Goal: Task Accomplishment & Management: Manage account settings

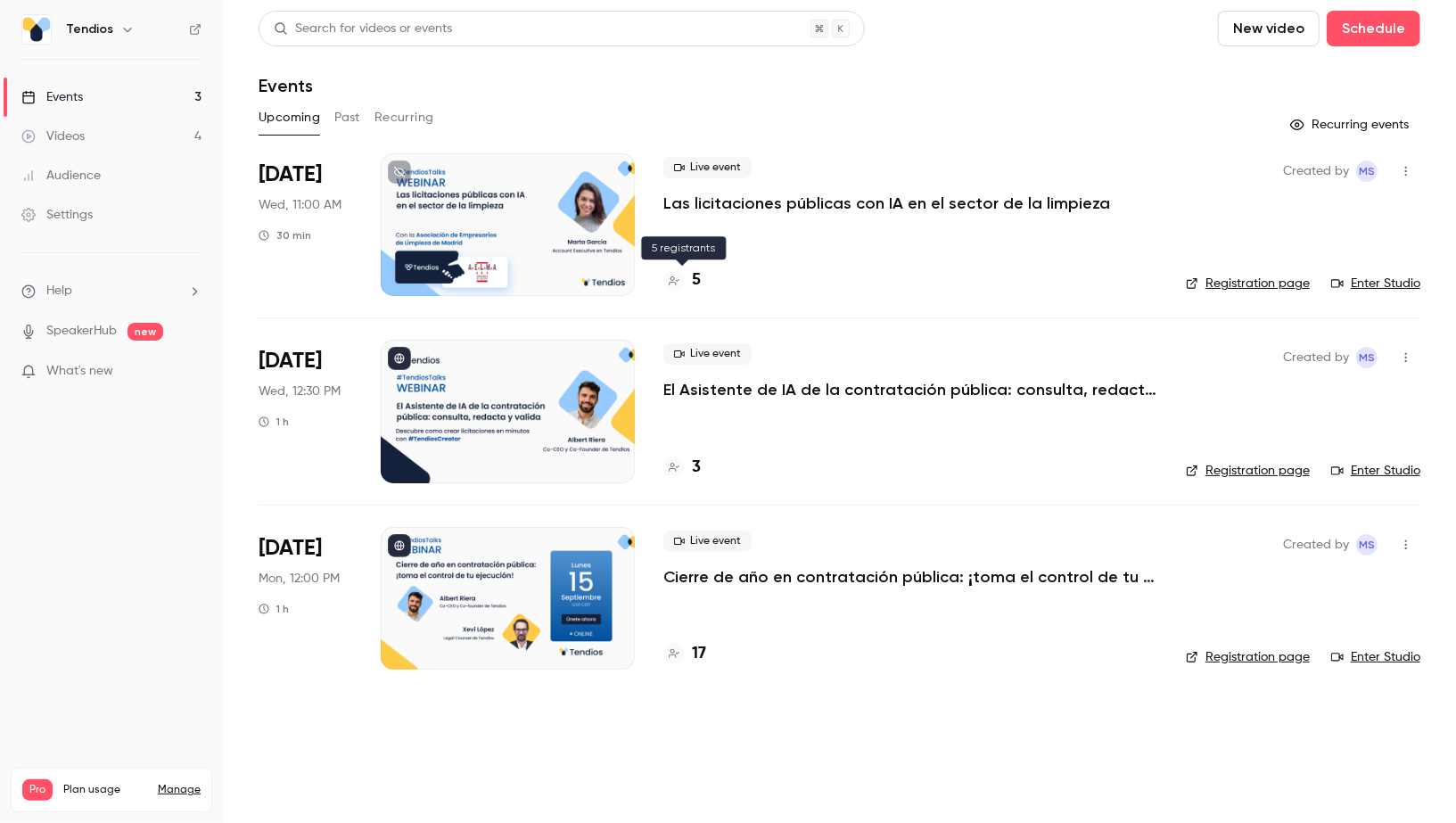
click at [693, 280] on h4 "5" at bounding box center [697, 280] width 9 height 24
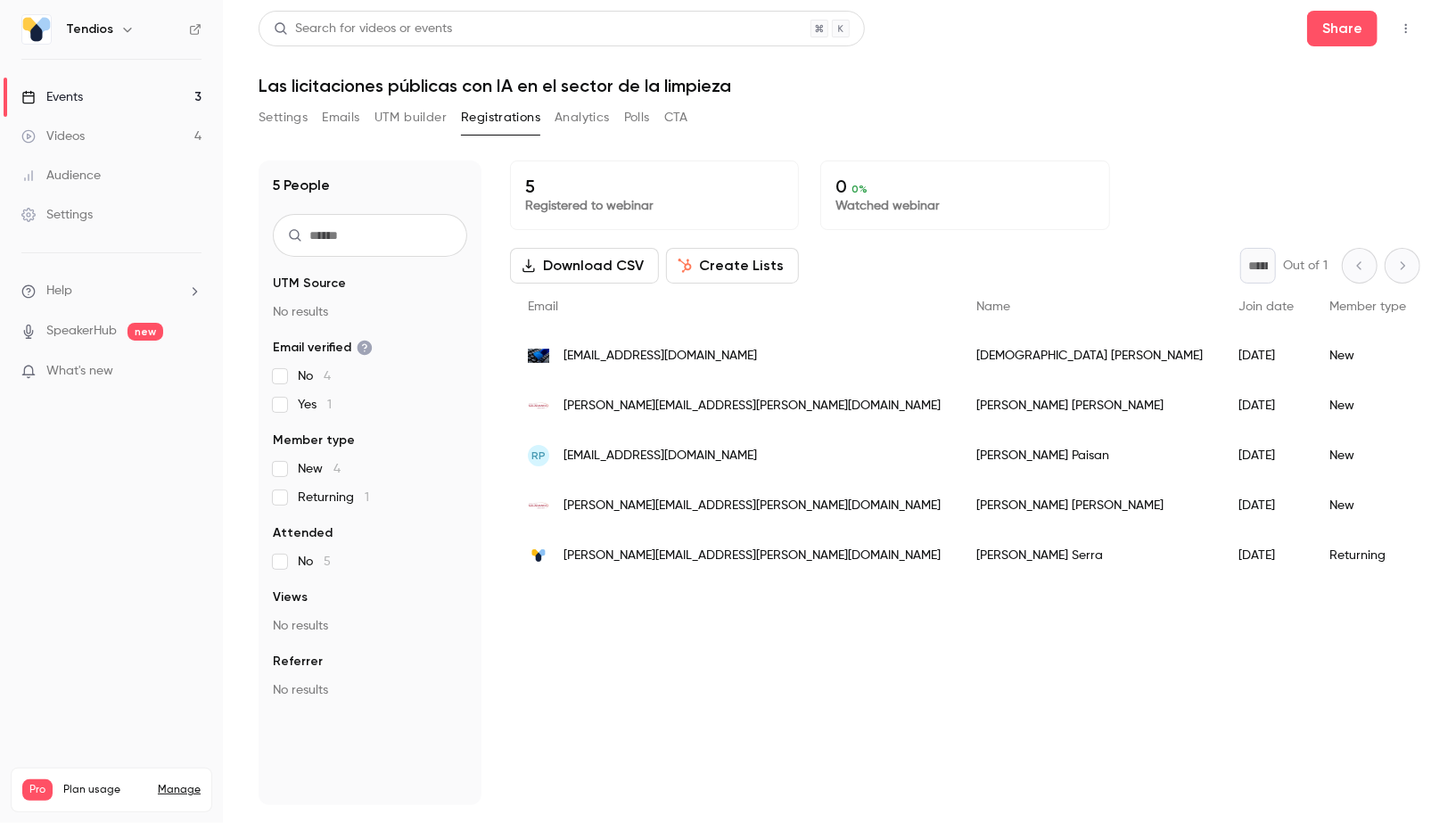
click at [711, 262] on button "Create Lists" at bounding box center [733, 266] width 133 height 36
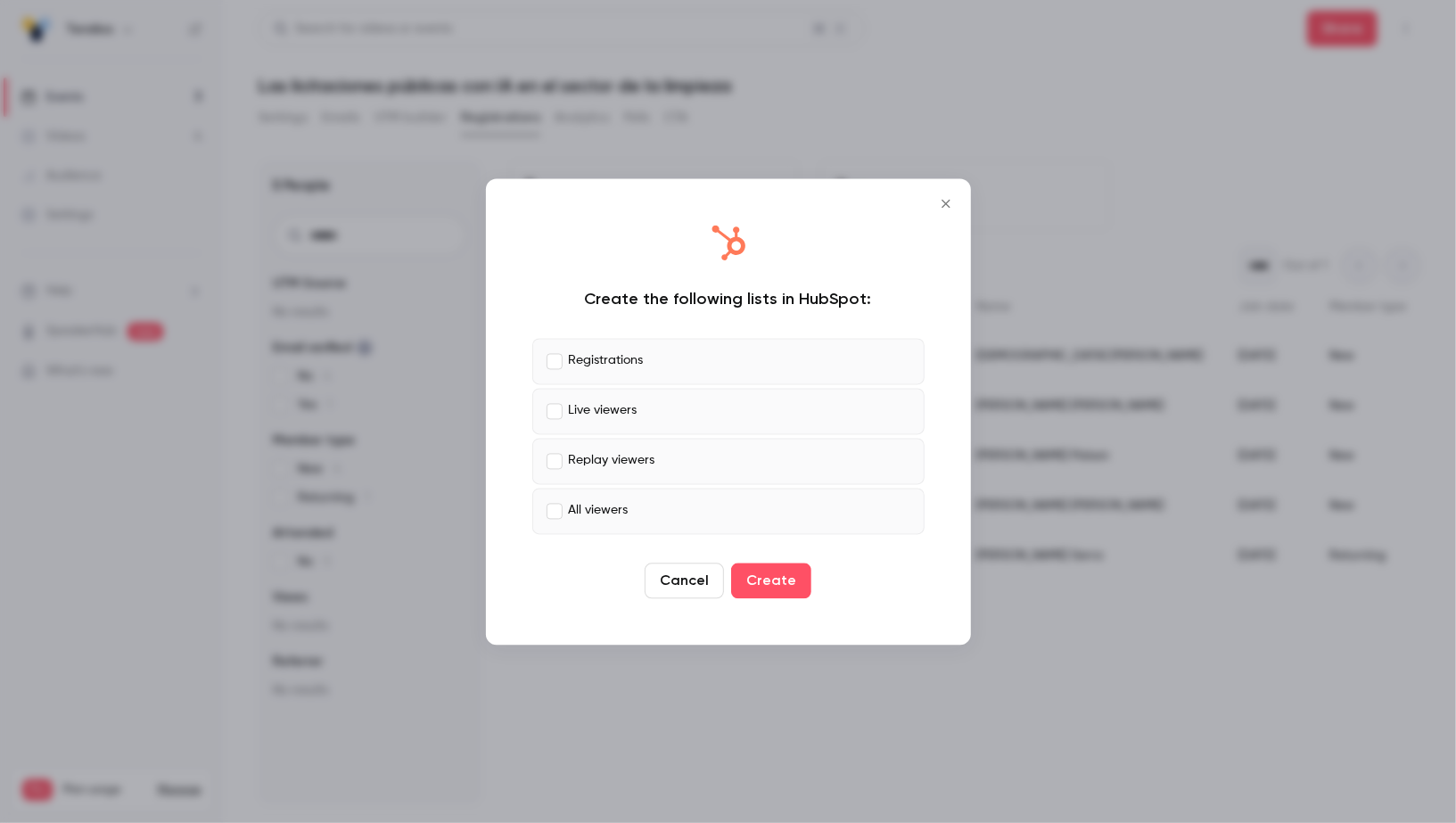
click at [609, 412] on p "Live viewers" at bounding box center [603, 411] width 69 height 18
click at [609, 459] on p "Replay viewers" at bounding box center [612, 462] width 86 height 18
click at [608, 511] on p "All viewers" at bounding box center [598, 511] width 60 height 18
click at [783, 583] on button "Create" at bounding box center [770, 580] width 80 height 36
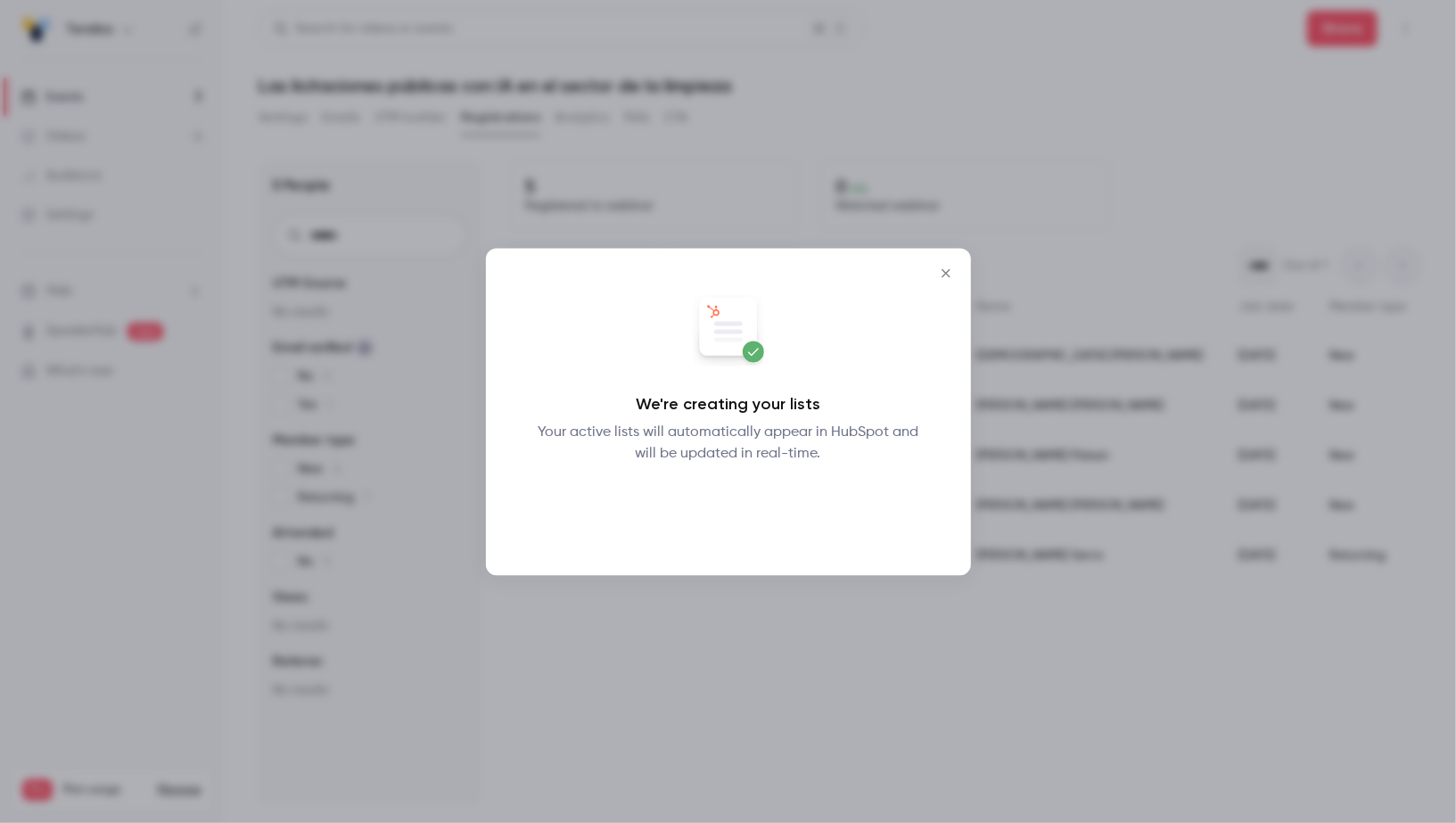
click at [732, 520] on button "Okay" at bounding box center [728, 510] width 65 height 36
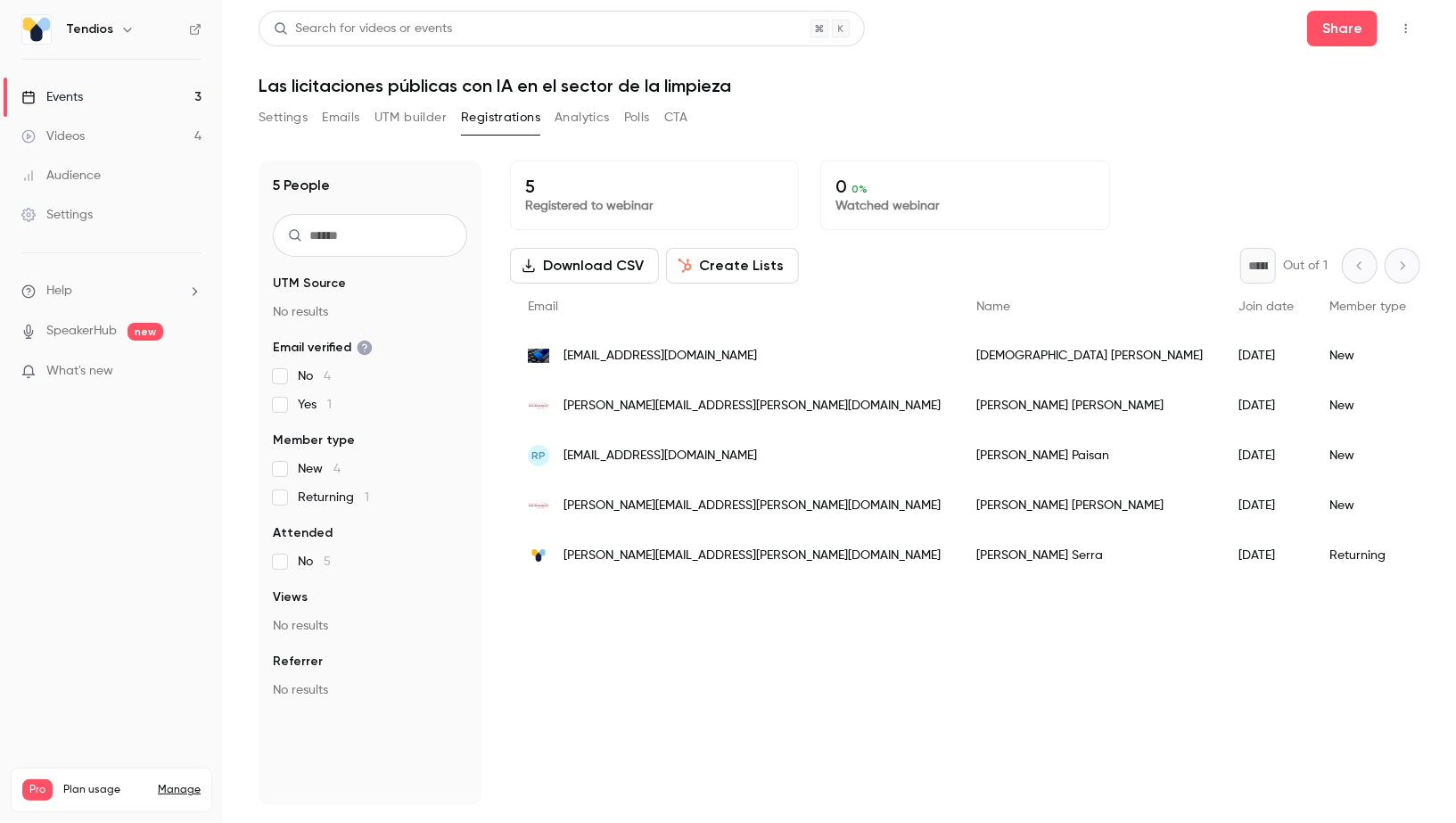
click at [150, 102] on link "Events 3" at bounding box center [111, 97] width 223 height 40
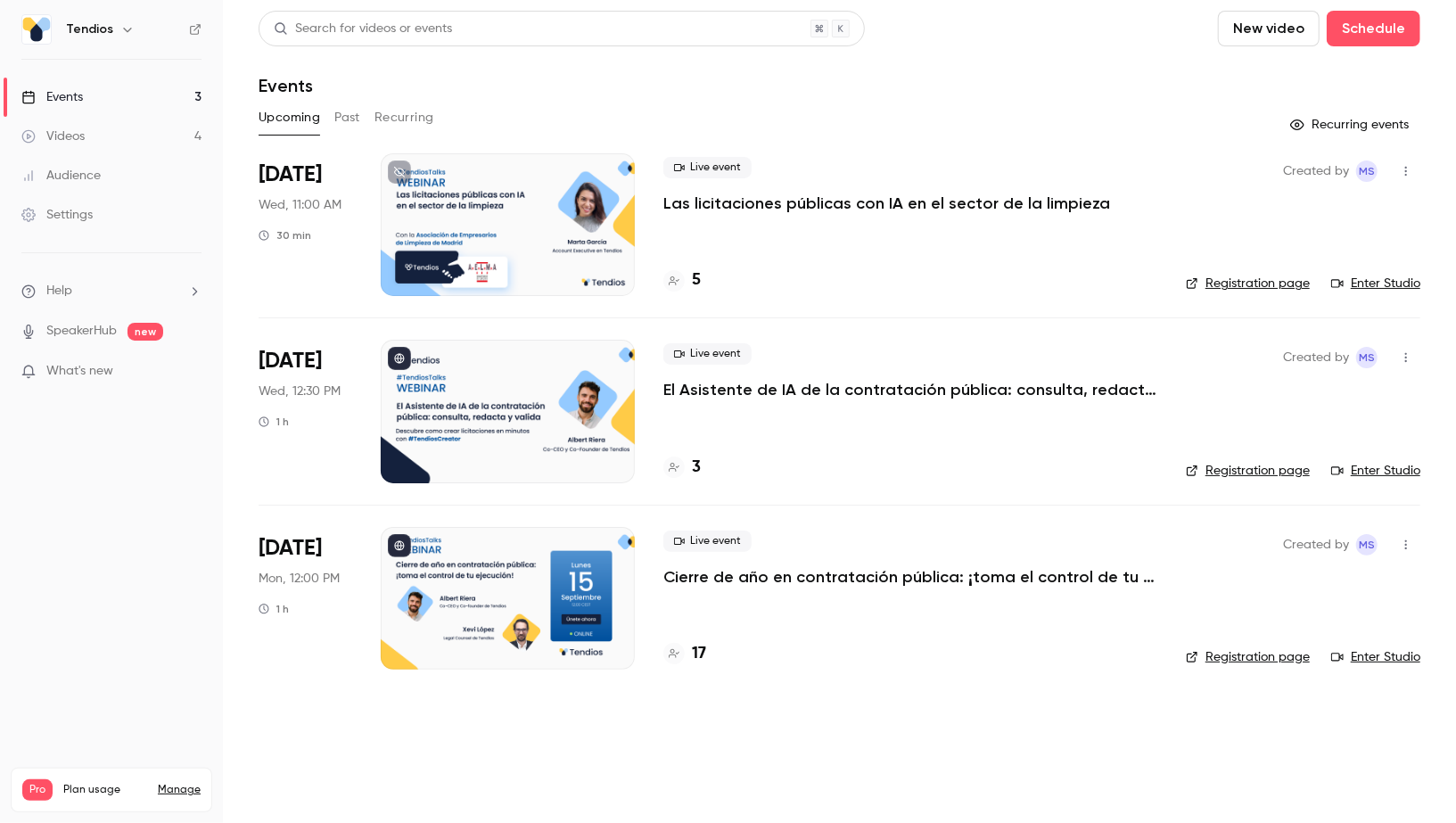
click at [150, 102] on link "Events 3" at bounding box center [111, 97] width 223 height 40
click at [696, 282] on h4 "5" at bounding box center [697, 280] width 9 height 24
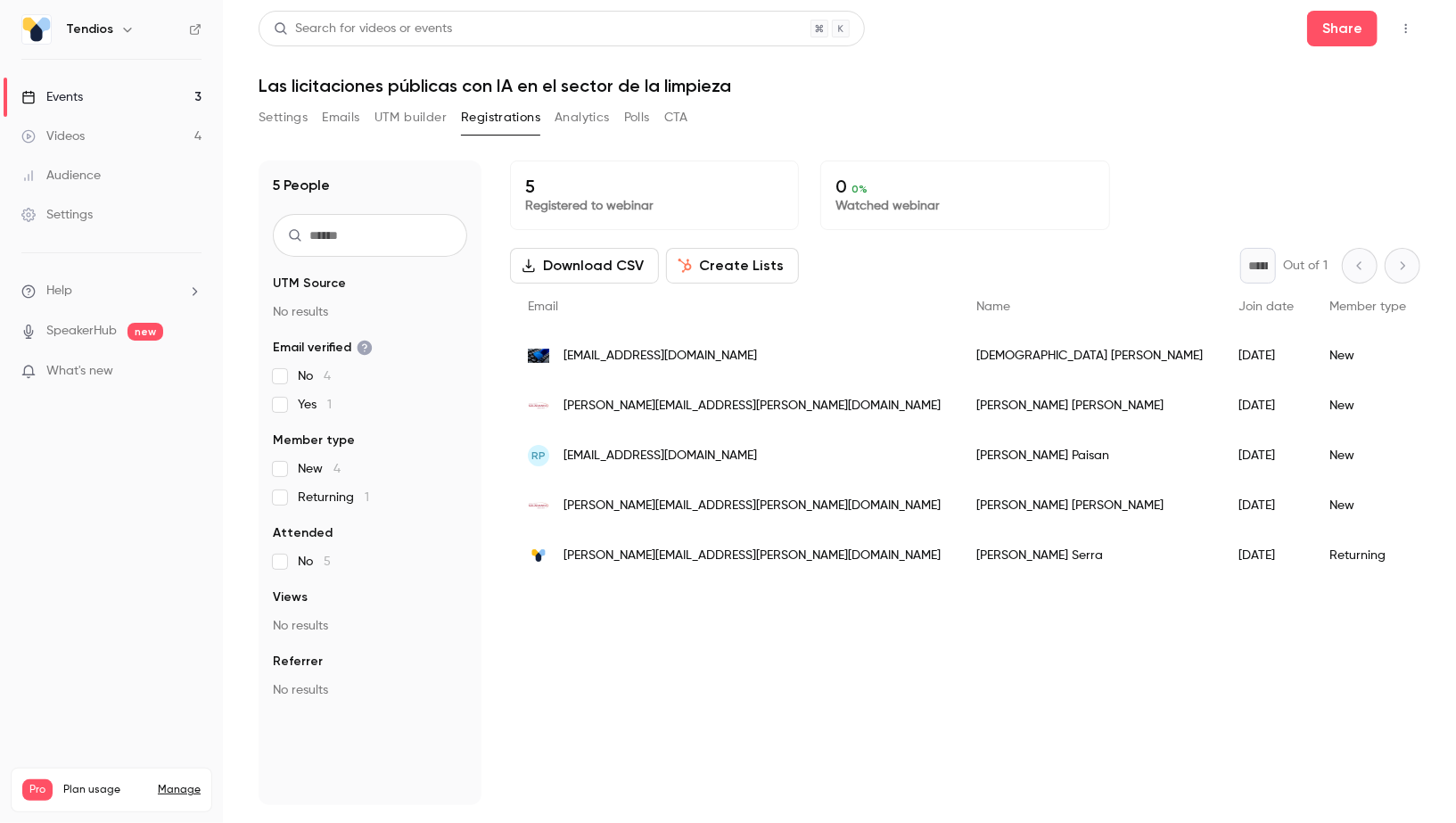
click at [583, 549] on span "[PERSON_NAME][EMAIL_ADDRESS][PERSON_NAME][DOMAIN_NAME]" at bounding box center [752, 556] width 377 height 18
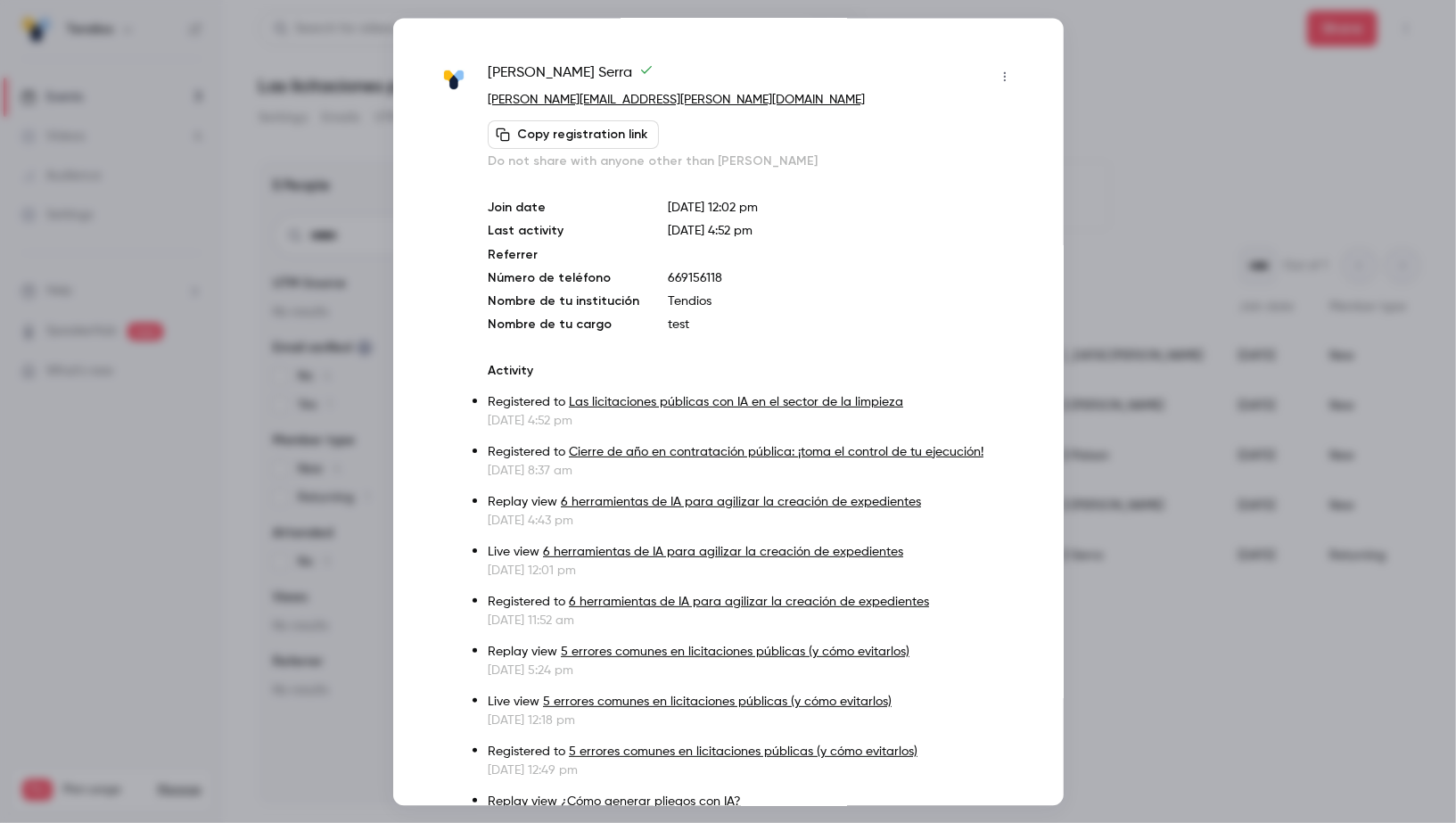
click at [1003, 67] on button "button" at bounding box center [1005, 76] width 28 height 29
click at [919, 171] on div "Remove registration" at bounding box center [937, 168] width 135 height 17
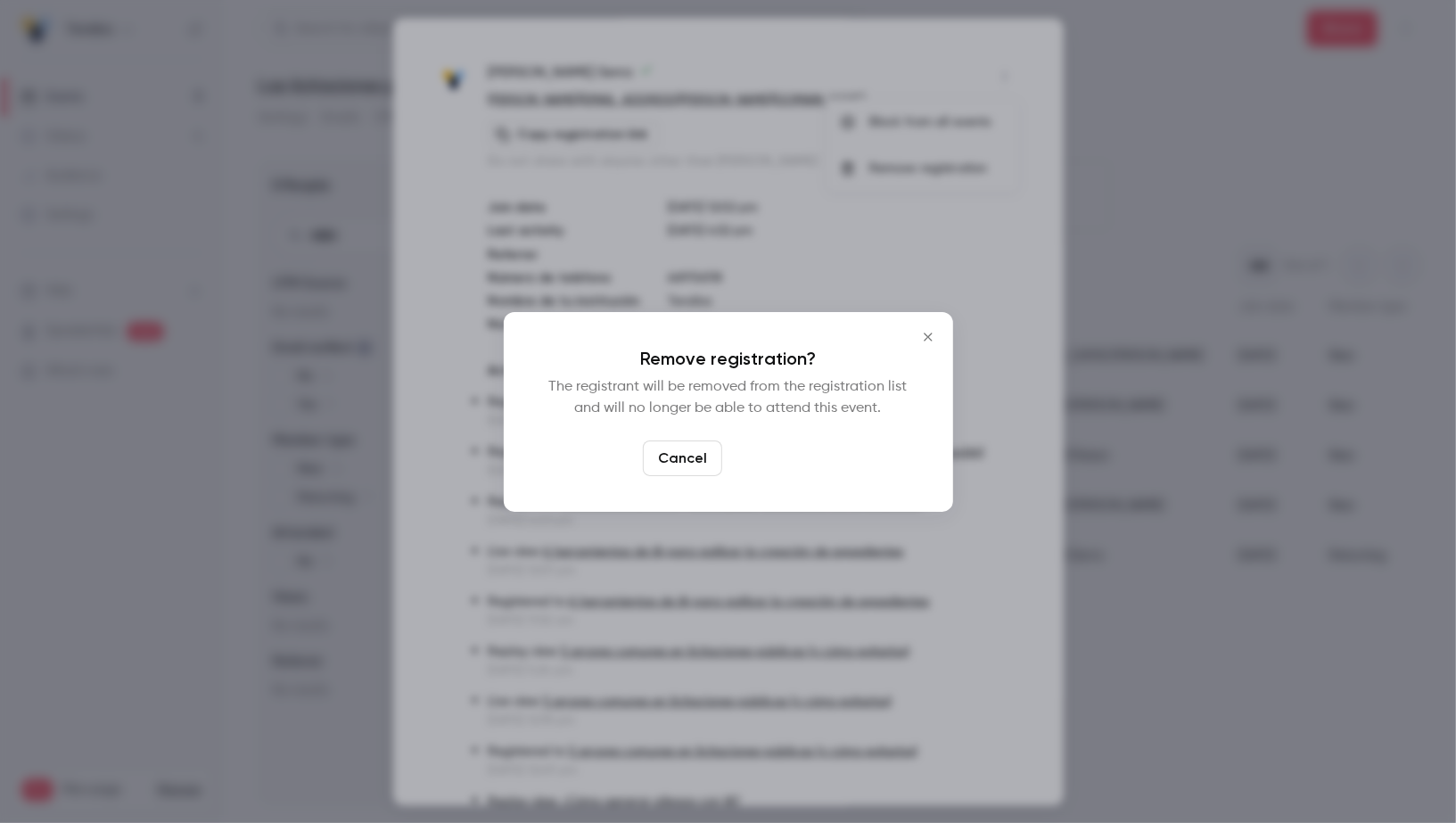
click at [753, 455] on button "Confirm" at bounding box center [770, 458] width 84 height 36
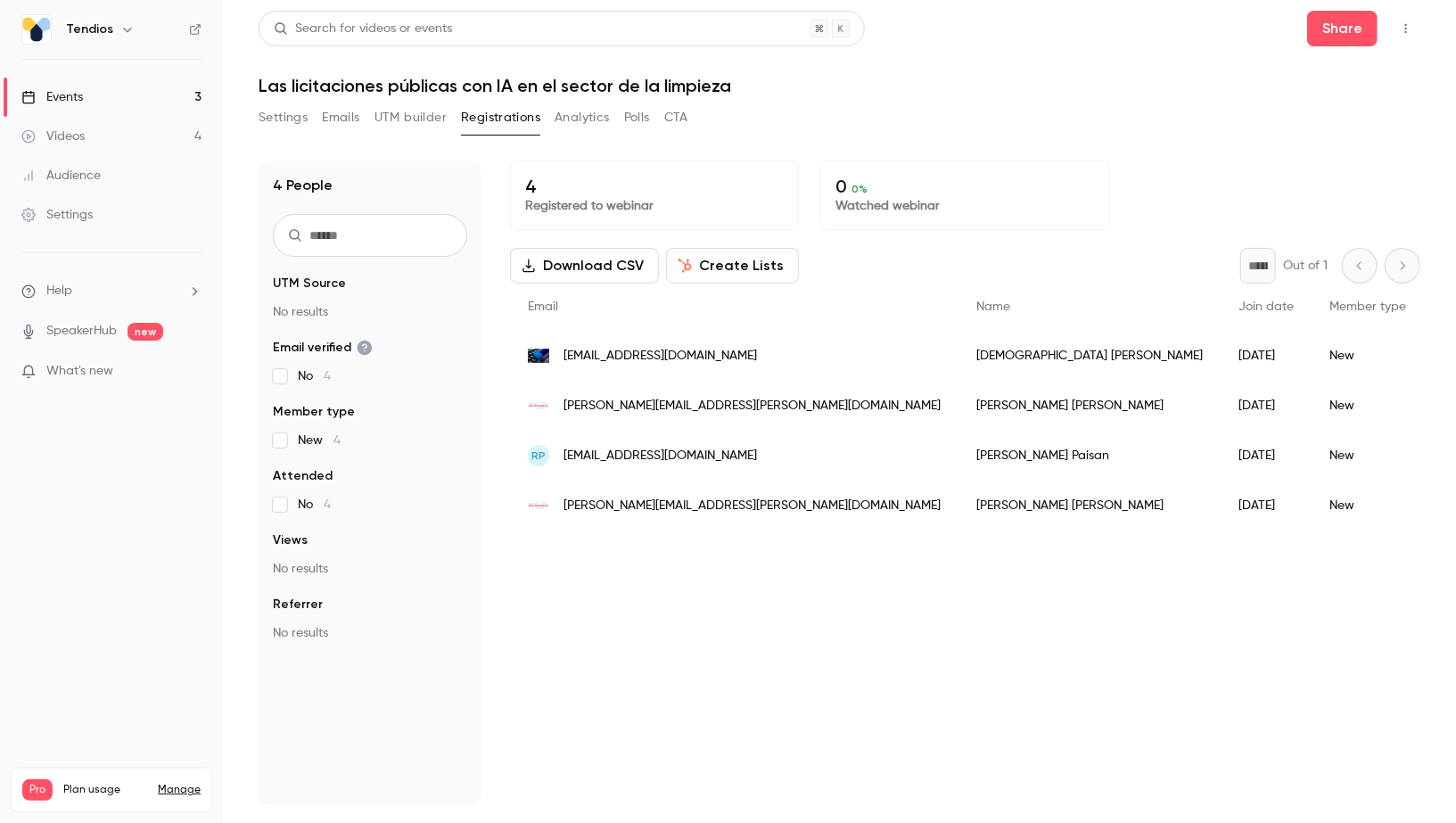
click at [108, 101] on link "Events 3" at bounding box center [111, 97] width 223 height 40
